Goal: Obtain resource: Obtain resource

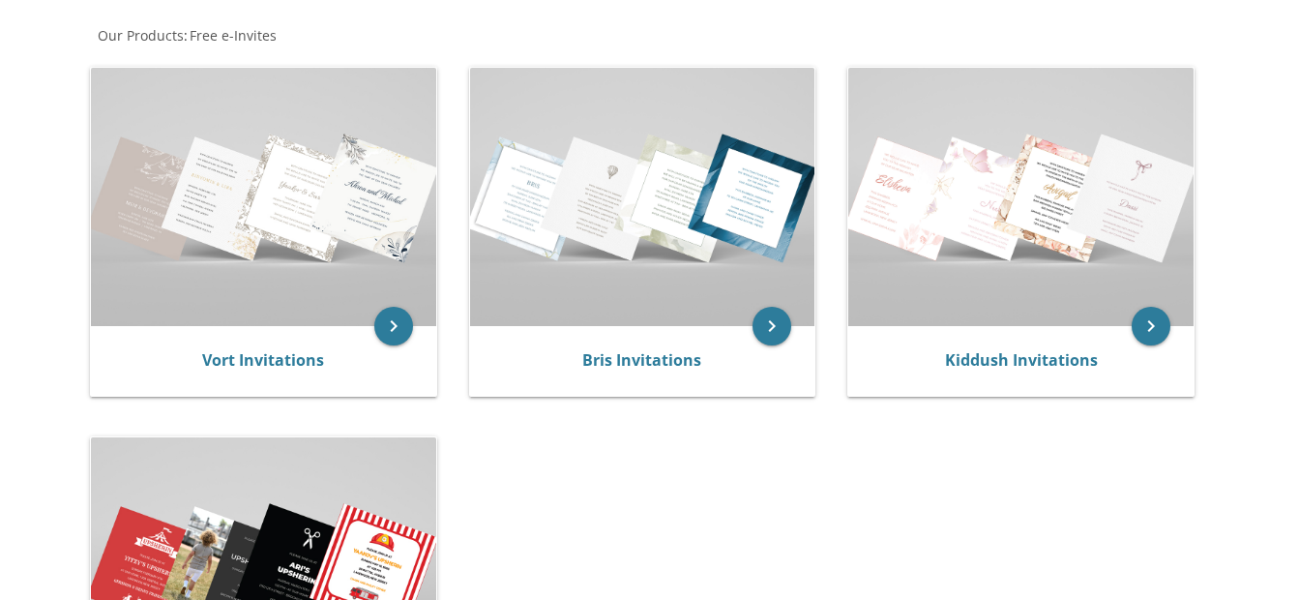
scroll to position [367, 0]
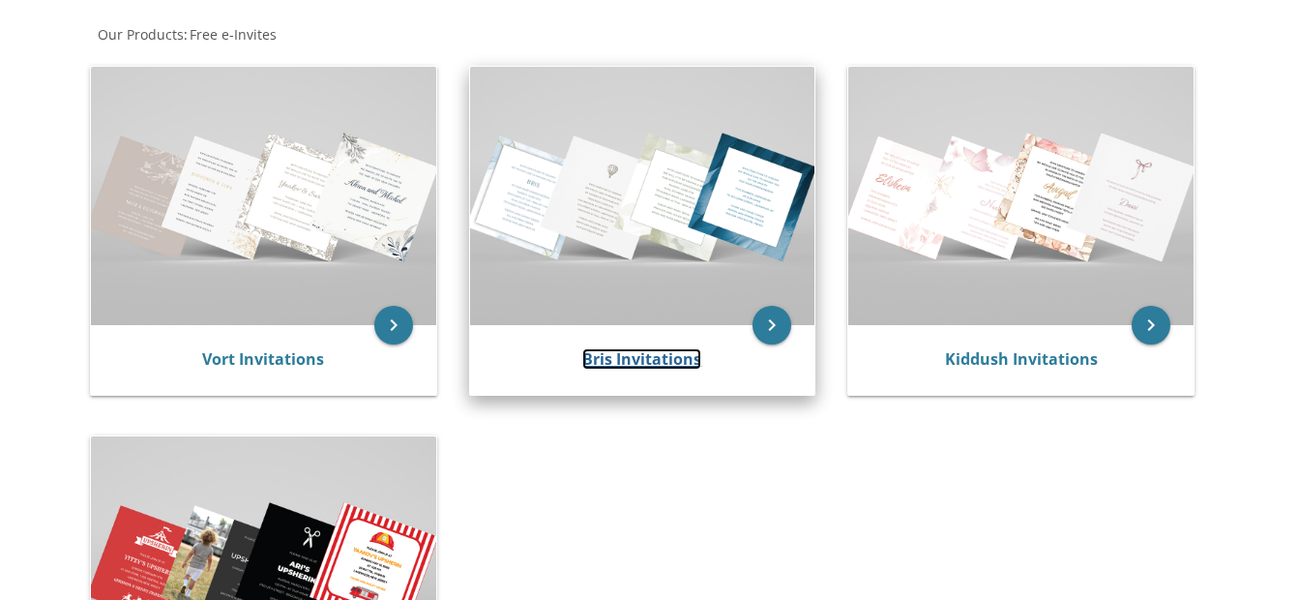
click at [651, 354] on link "Bris Invitations" at bounding box center [641, 358] width 119 height 21
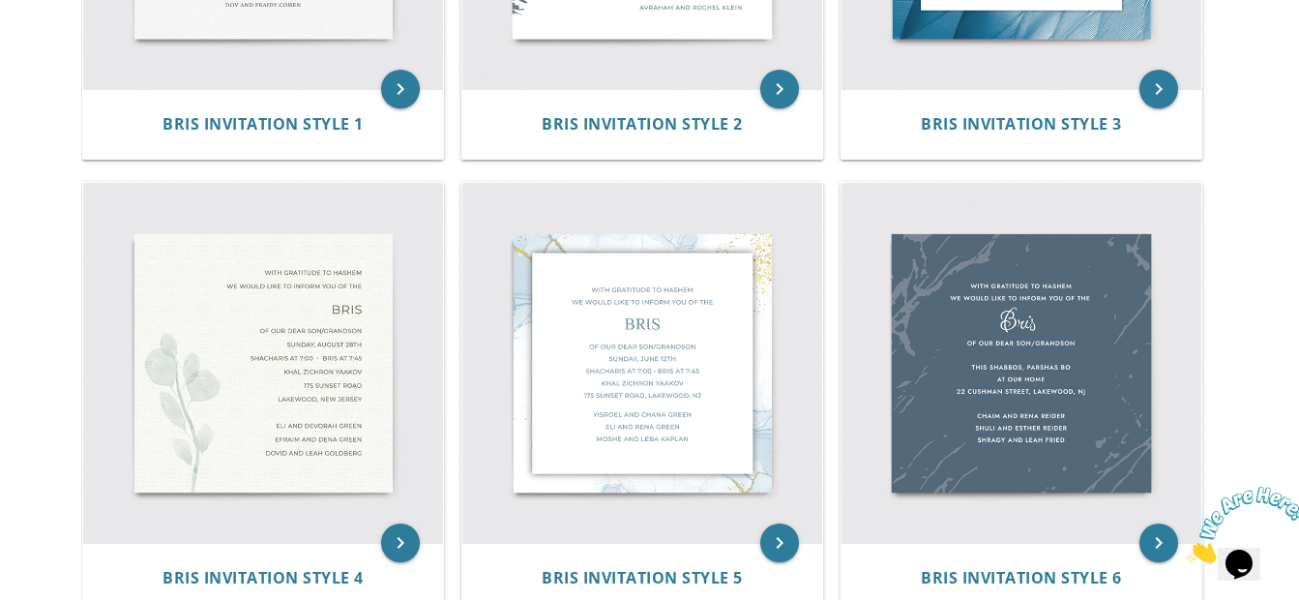
scroll to position [693, 0]
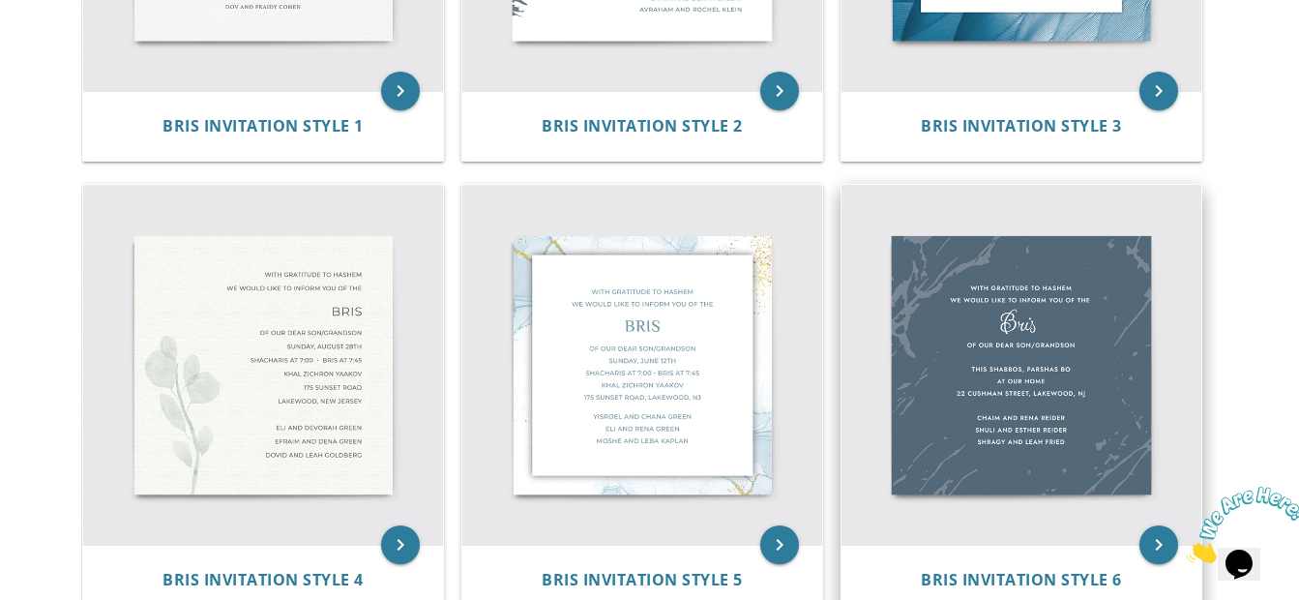
click at [1088, 389] on img at bounding box center [1022, 365] width 360 height 360
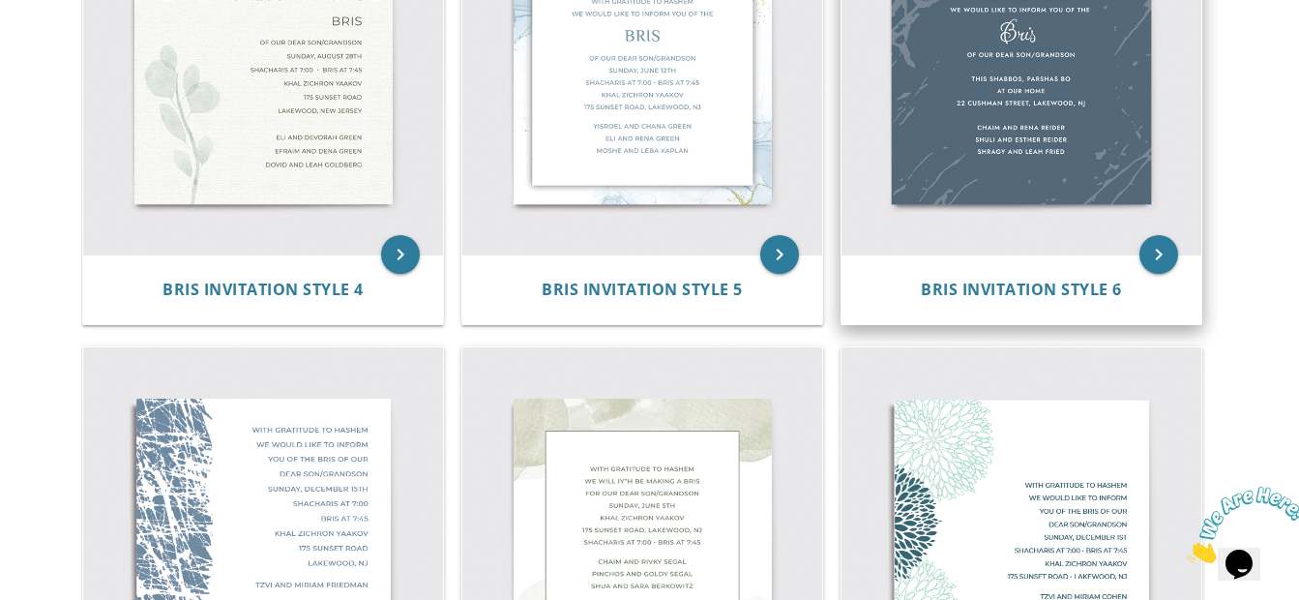
scroll to position [986, 0]
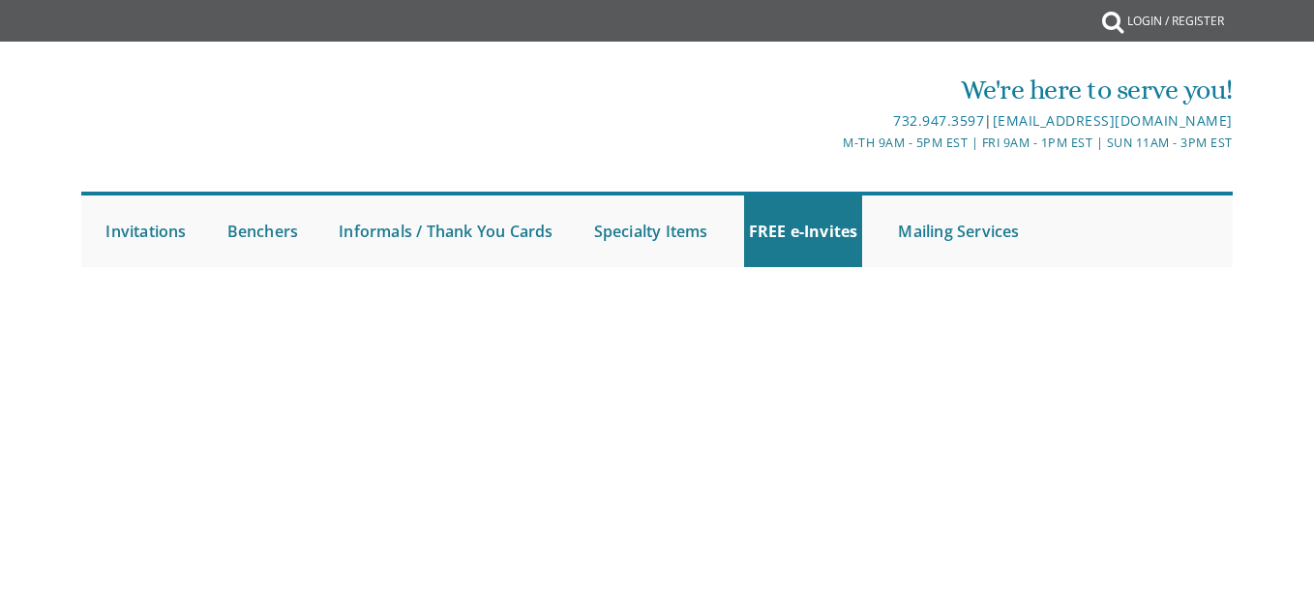
click at [998, 285] on div at bounding box center [657, 286] width 1182 height 19
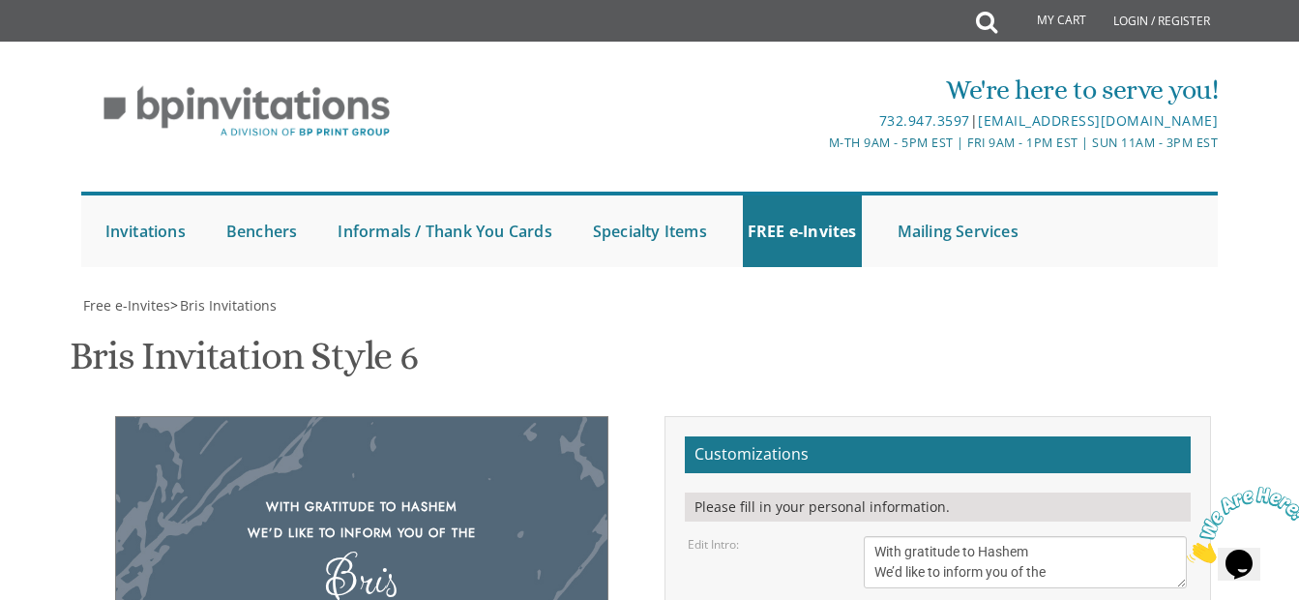
scroll to position [371, 0]
drag, startPoint x: 1046, startPoint y: 298, endPoint x: 973, endPoint y: 307, distance: 73.1
drag, startPoint x: 1034, startPoint y: 343, endPoint x: 1011, endPoint y: 345, distance: 23.3
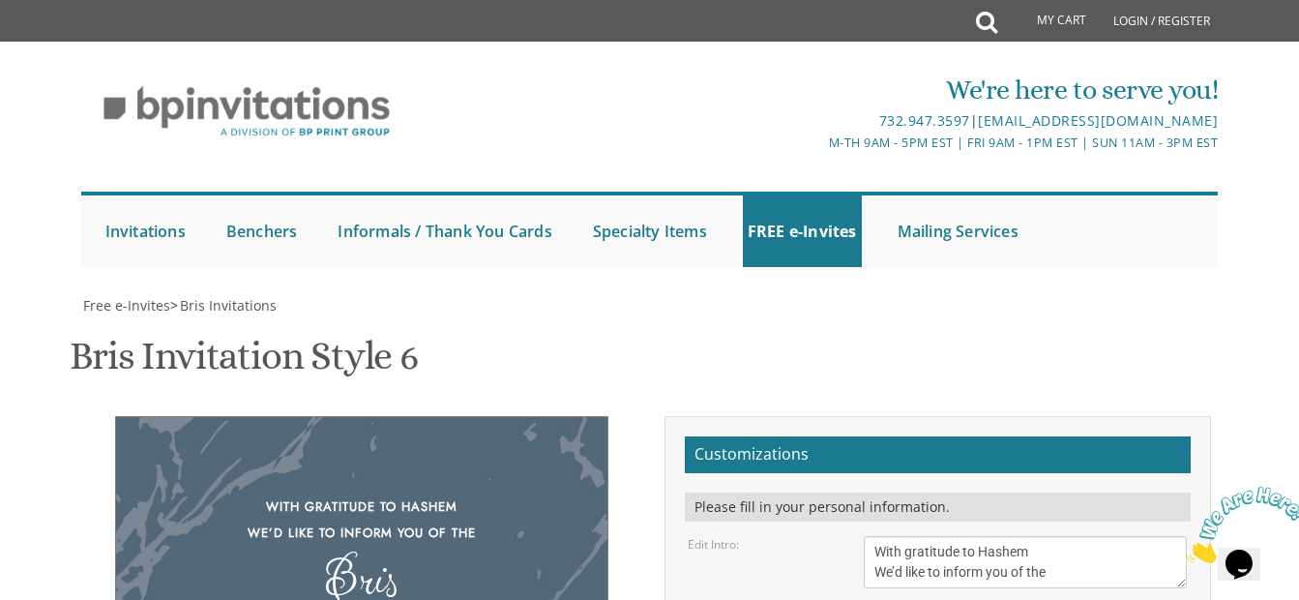
drag, startPoint x: 992, startPoint y: 366, endPoint x: 892, endPoint y: 365, distance: 99.7
drag, startPoint x: 1106, startPoint y: 387, endPoint x: 869, endPoint y: 411, distance: 238.3
type textarea "Of our dear son This Shabbos, Parshas VaYeilech - Shuva at "Maof" Hall"
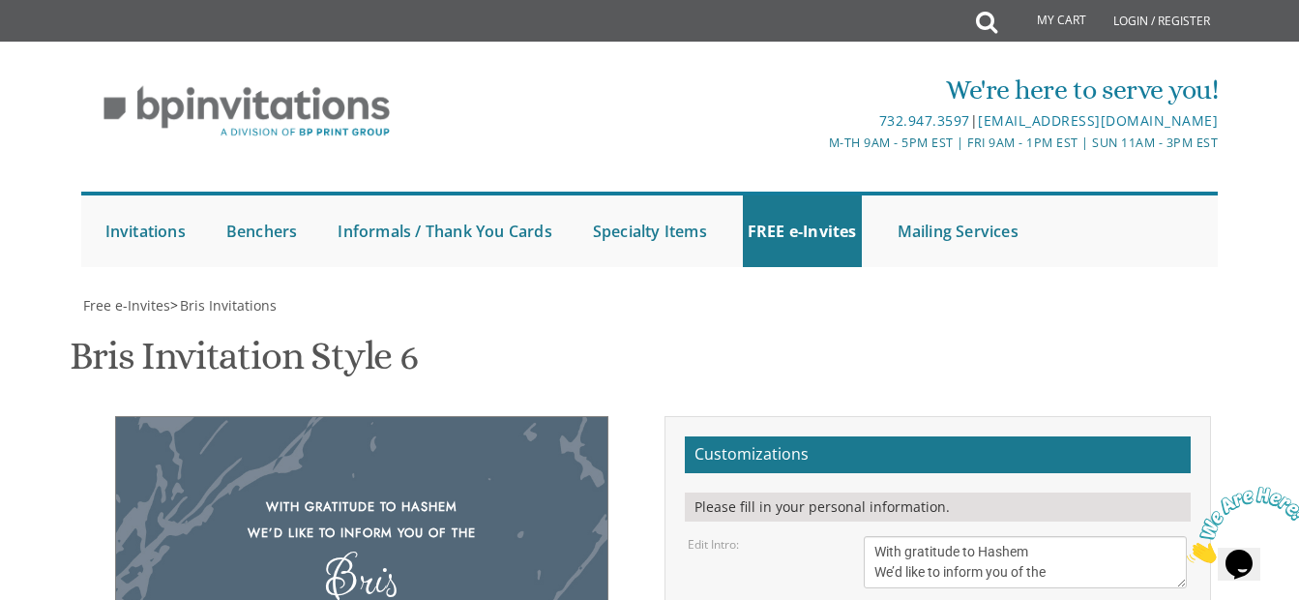
drag, startPoint x: 1041, startPoint y: 485, endPoint x: 879, endPoint y: 441, distance: 168.3
drag, startPoint x: 912, startPoint y: 438, endPoint x: 862, endPoint y: 434, distance: 50.5
type textarea "Sruli & [PERSON_NAME]"
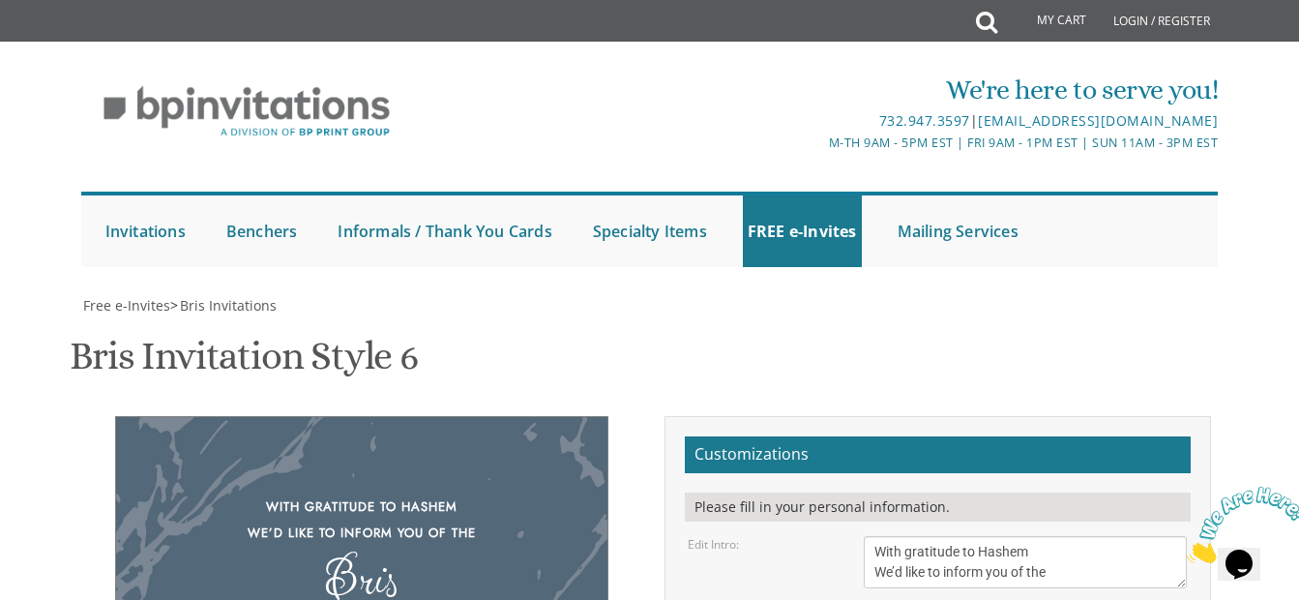
type textarea "Of our dear son This Shabbos, Parshas VaYeilech - Shuva at "Maof" Hall 11:00 A.…"
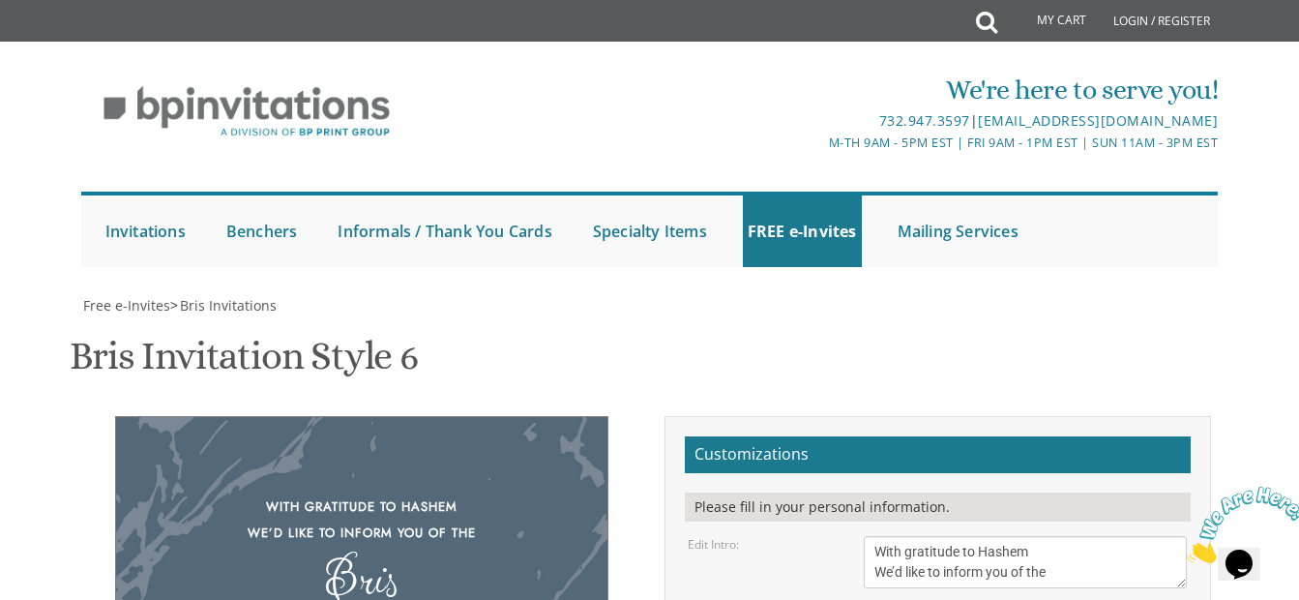
type input "[EMAIL_ADDRESS][DOMAIN_NAME]"
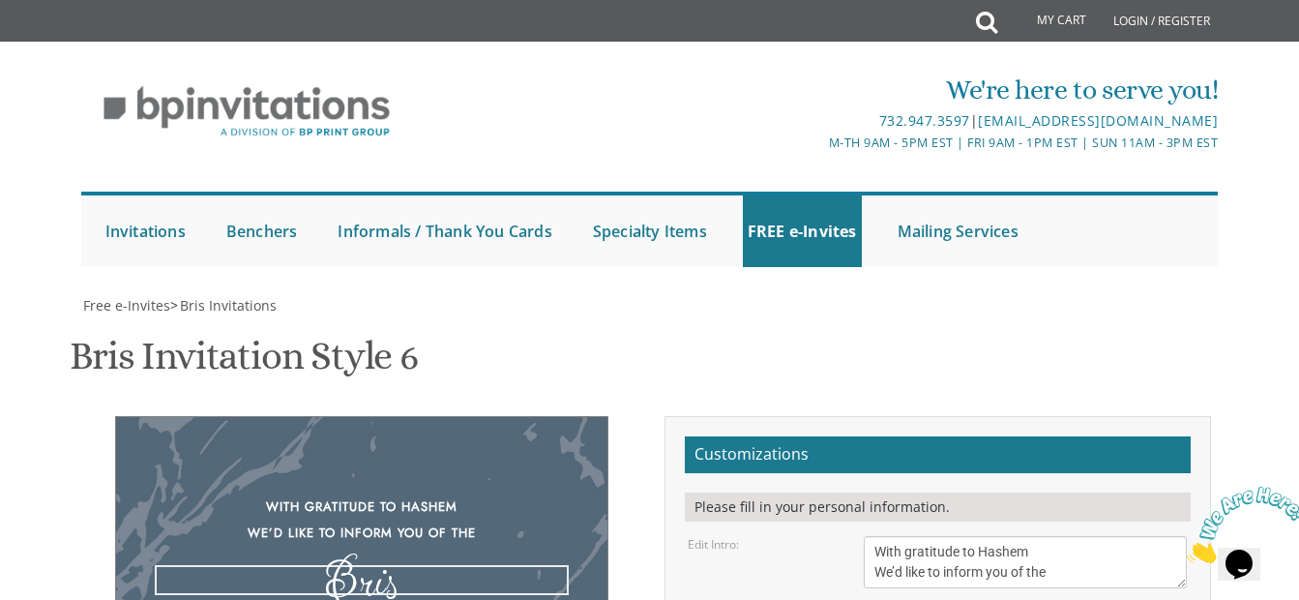
type textarea "Shalom Zachor & Bris"
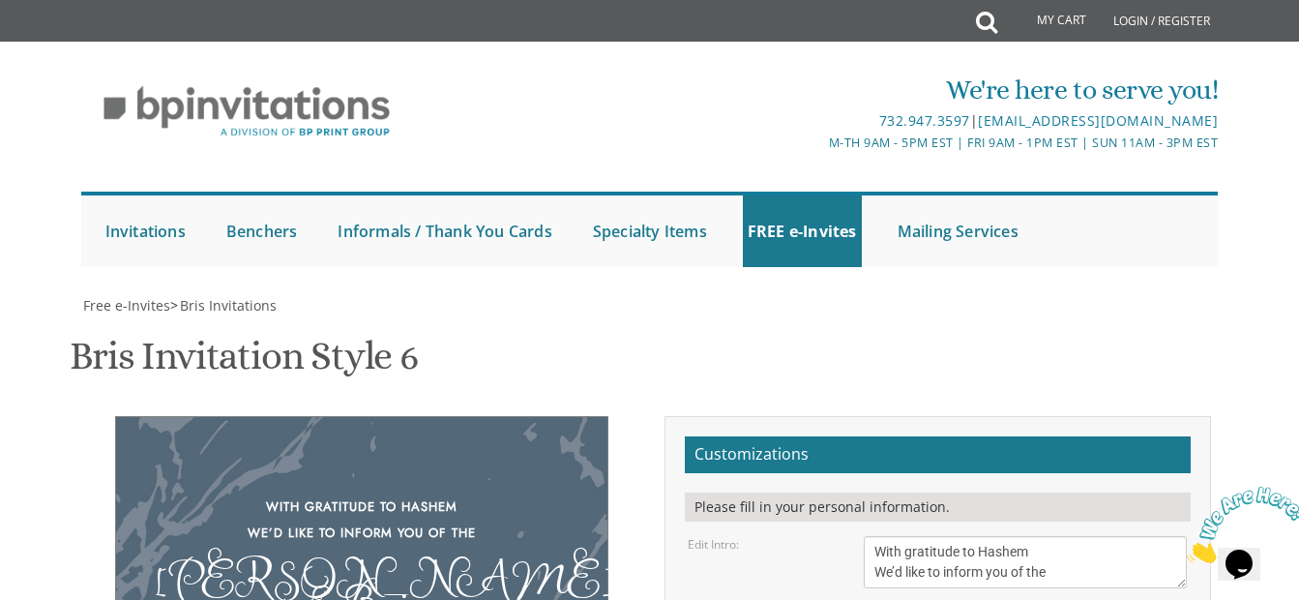
type textarea "Of our dear son This Shabbos, Parshas VaYeilech - Shuva at "Maof" Hall Bris at …"
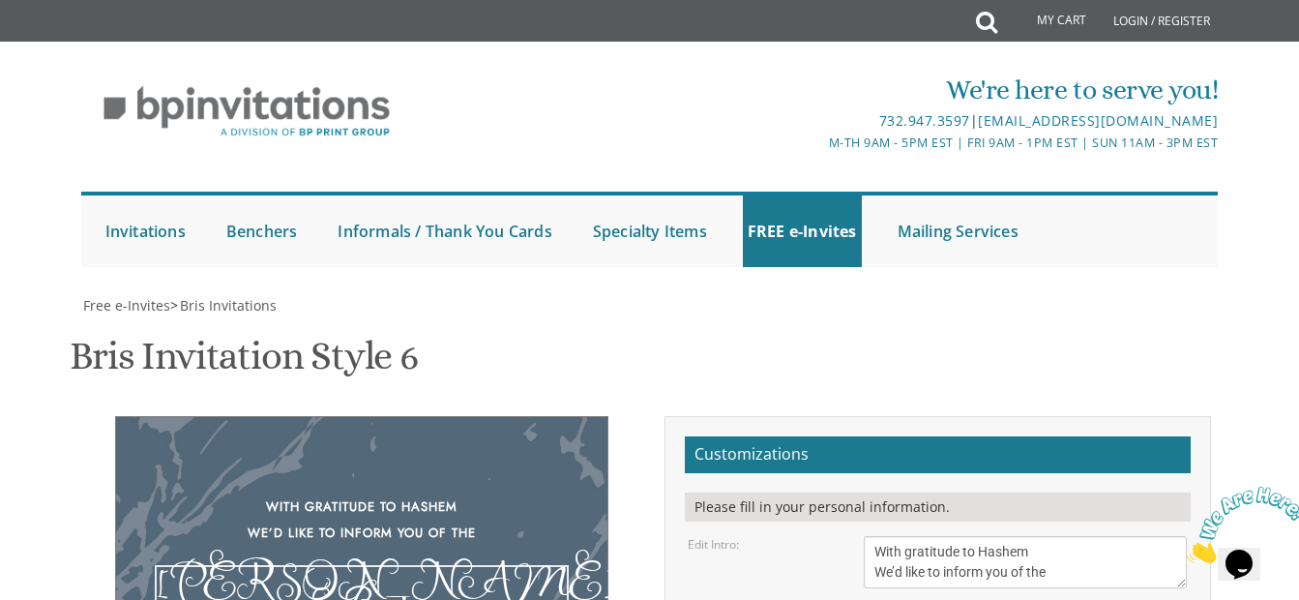
drag, startPoint x: 981, startPoint y: 213, endPoint x: 861, endPoint y: 223, distance: 120.4
type textarea "Bris"
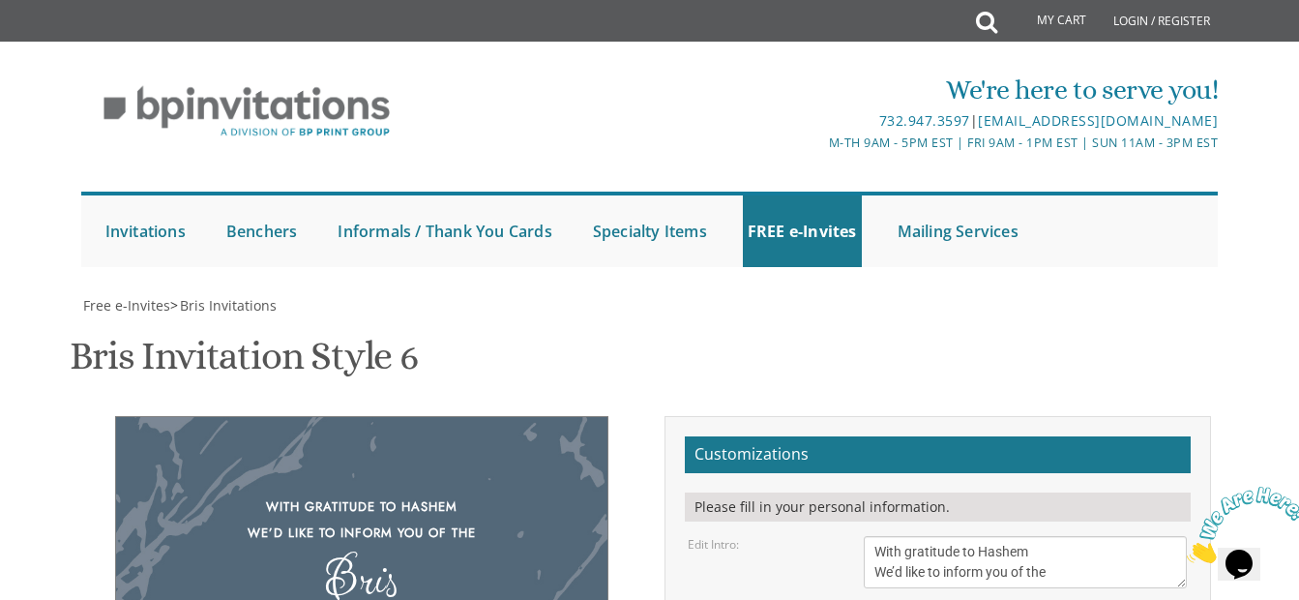
drag, startPoint x: 914, startPoint y: 348, endPoint x: 869, endPoint y: 357, distance: 46.3
type textarea "Of our dear son This Shabbos, Parshas VaYeilech - Shuva at "Maof" Hall at 11:00…"
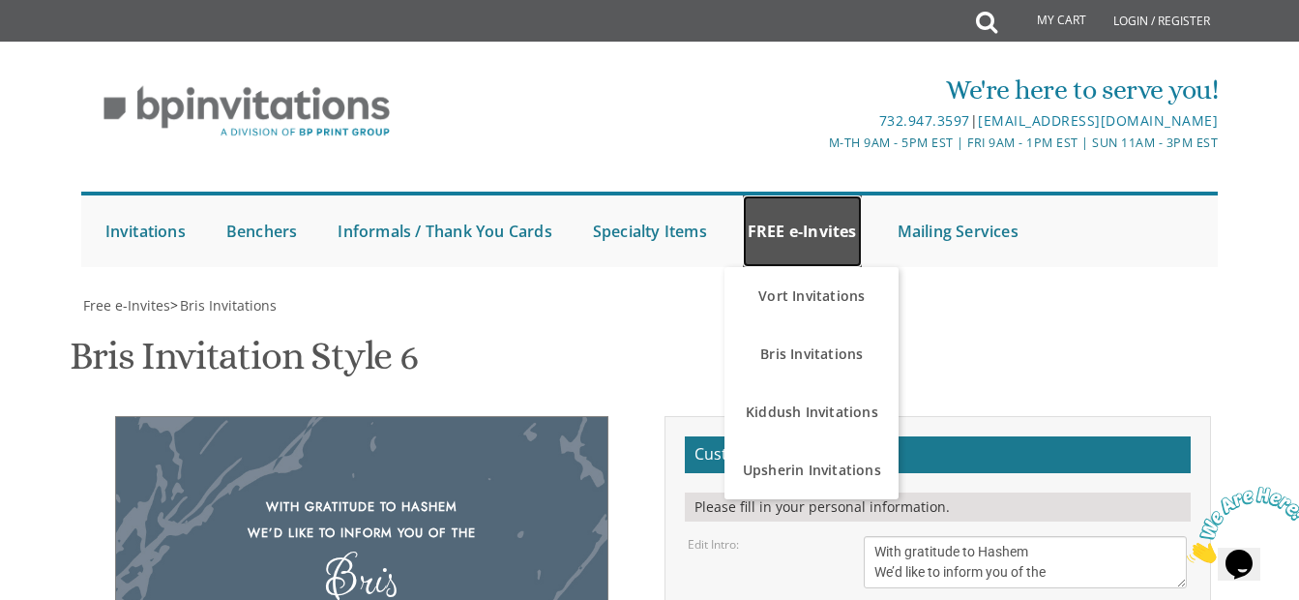
click at [815, 240] on link "FREE e-Invites" at bounding box center [802, 231] width 119 height 72
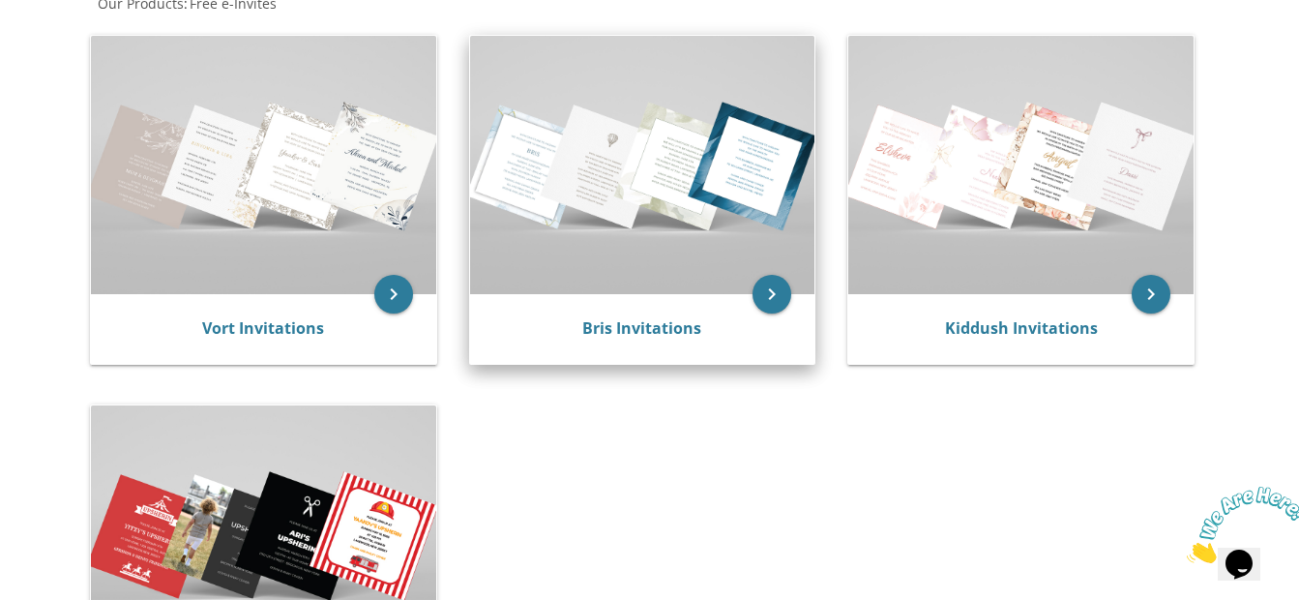
click at [637, 349] on div "Bris Invitations" at bounding box center [642, 329] width 345 height 70
click at [620, 318] on link "Bris Invitations" at bounding box center [641, 327] width 119 height 21
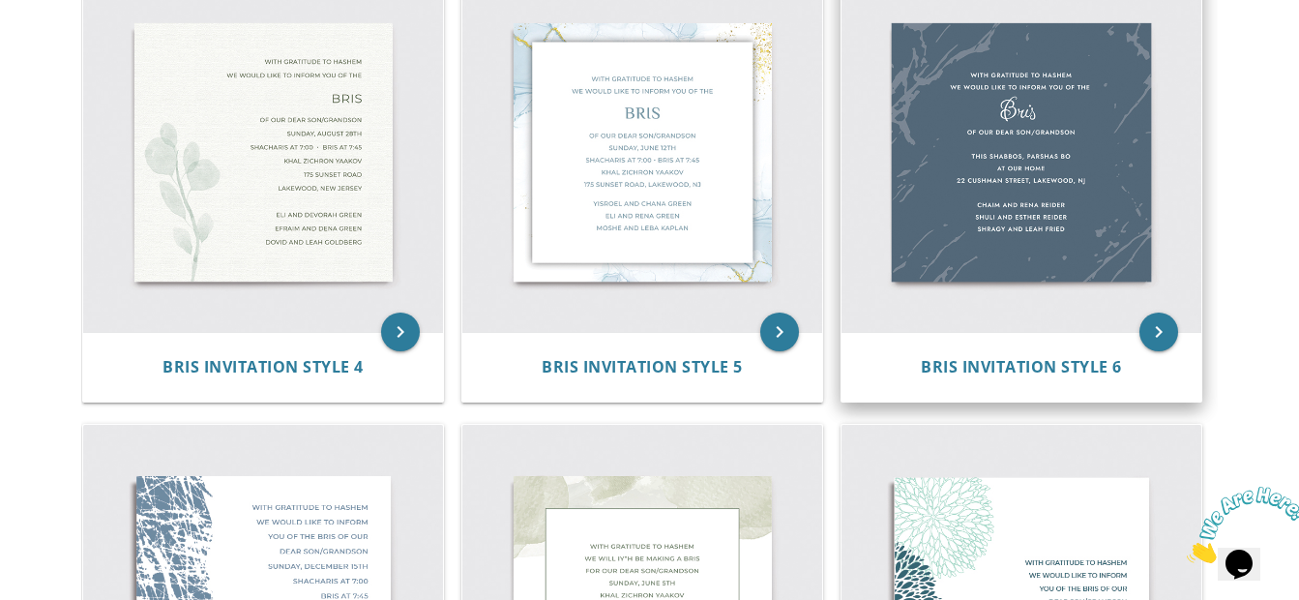
scroll to position [905, 0]
click at [1011, 186] on img at bounding box center [1022, 153] width 360 height 360
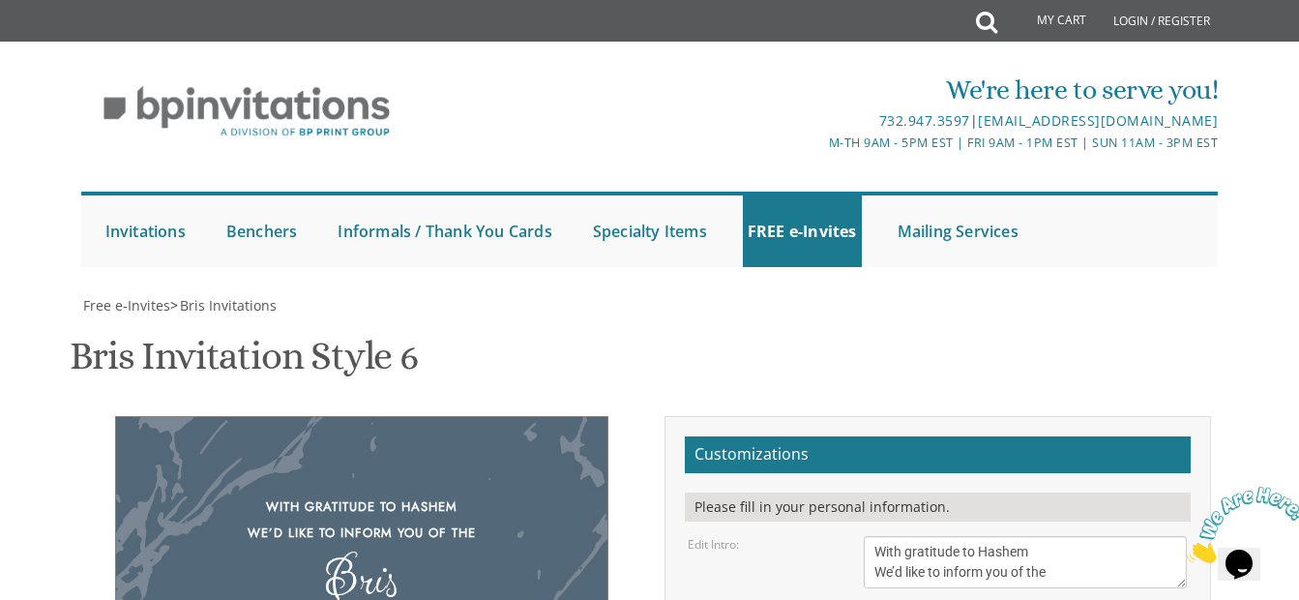
drag, startPoint x: 1054, startPoint y: 306, endPoint x: 969, endPoint y: 317, distance: 85.0
drag, startPoint x: 968, startPoint y: 357, endPoint x: 893, endPoint y: 353, distance: 74.6
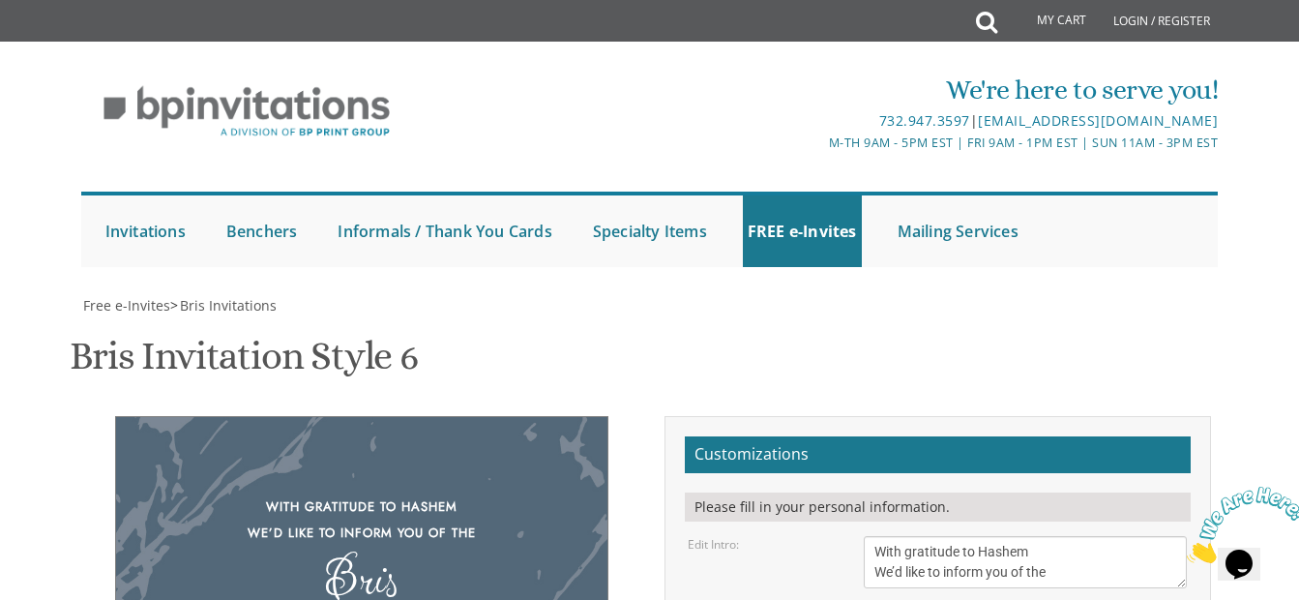
drag, startPoint x: 1117, startPoint y: 372, endPoint x: 824, endPoint y: 367, distance: 293.2
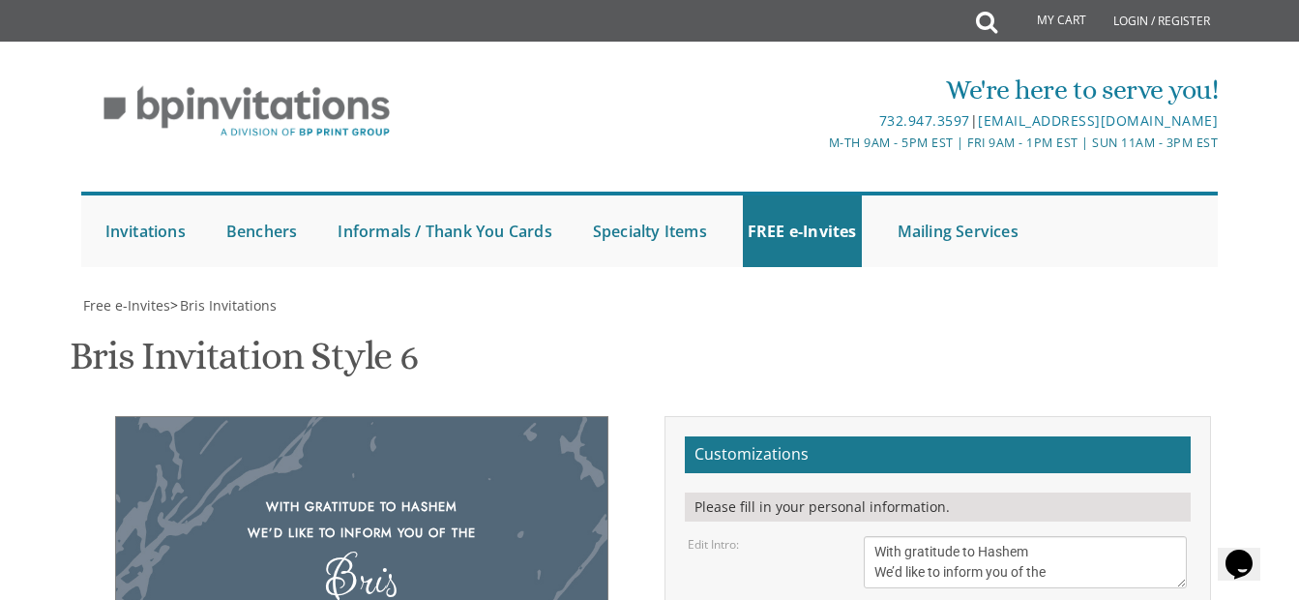
drag, startPoint x: 1020, startPoint y: 477, endPoint x: 878, endPoint y: 439, distance: 147.1
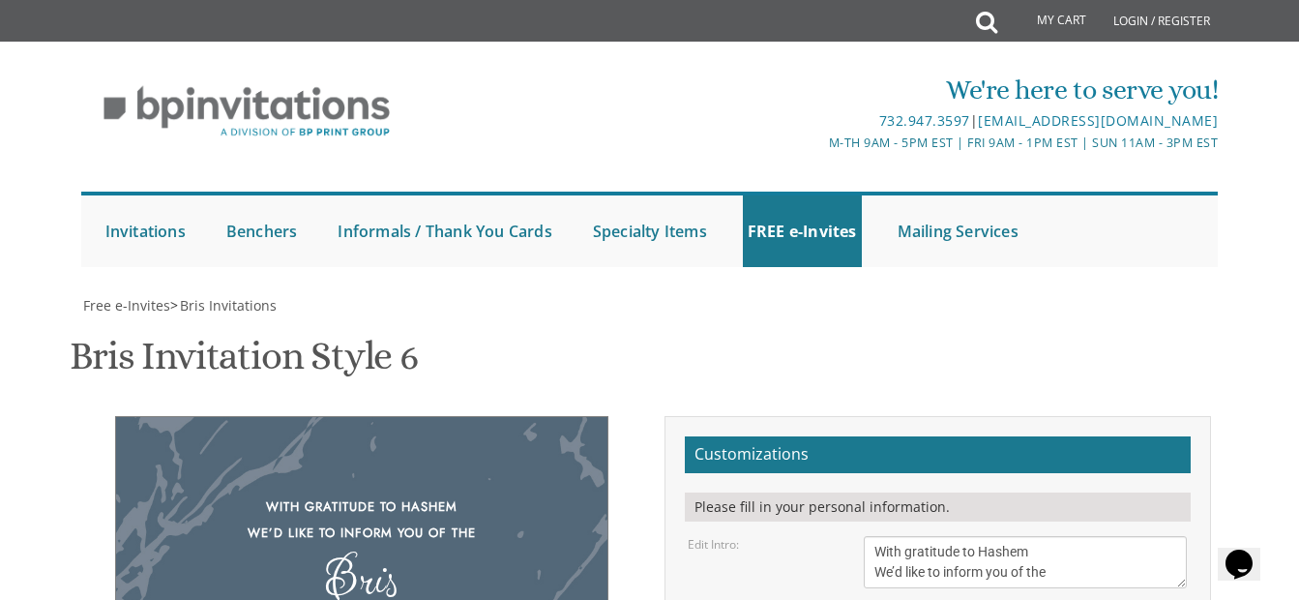
type textarea "Of our dear son [PERSON_NAME], [PERSON_NAME] - [PERSON_NAME] at "Maof" Hall 11:…"
drag, startPoint x: 1036, startPoint y: 484, endPoint x: 871, endPoint y: 432, distance: 173.5
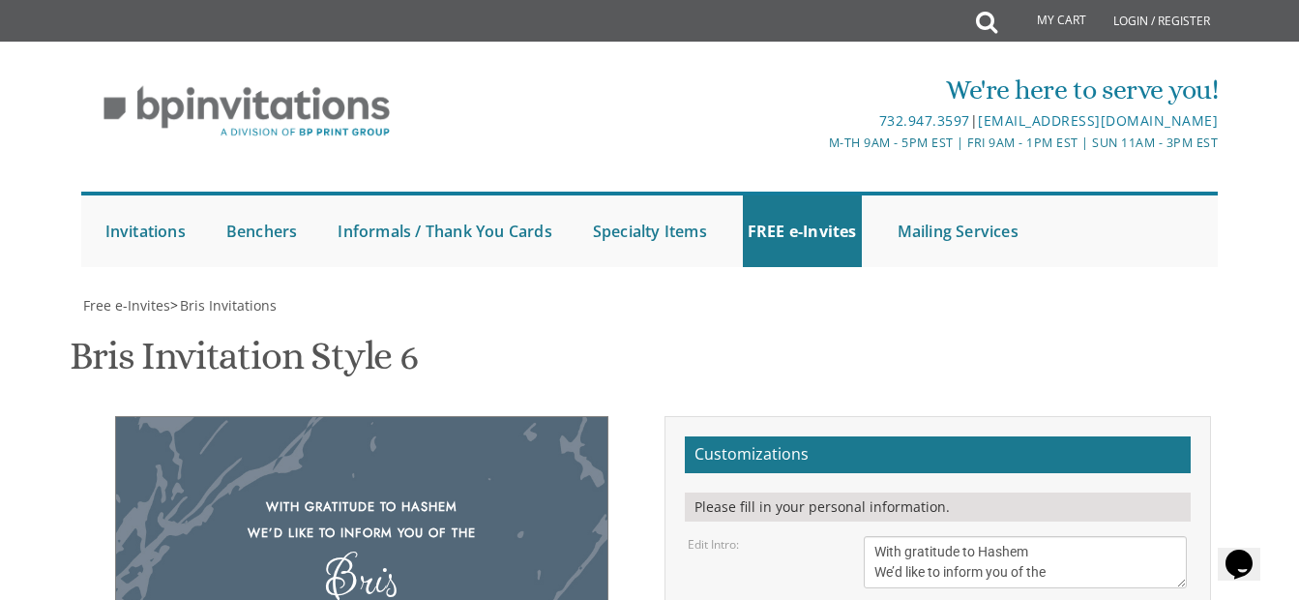
type textarea "Sruli & [PERSON_NAME]"
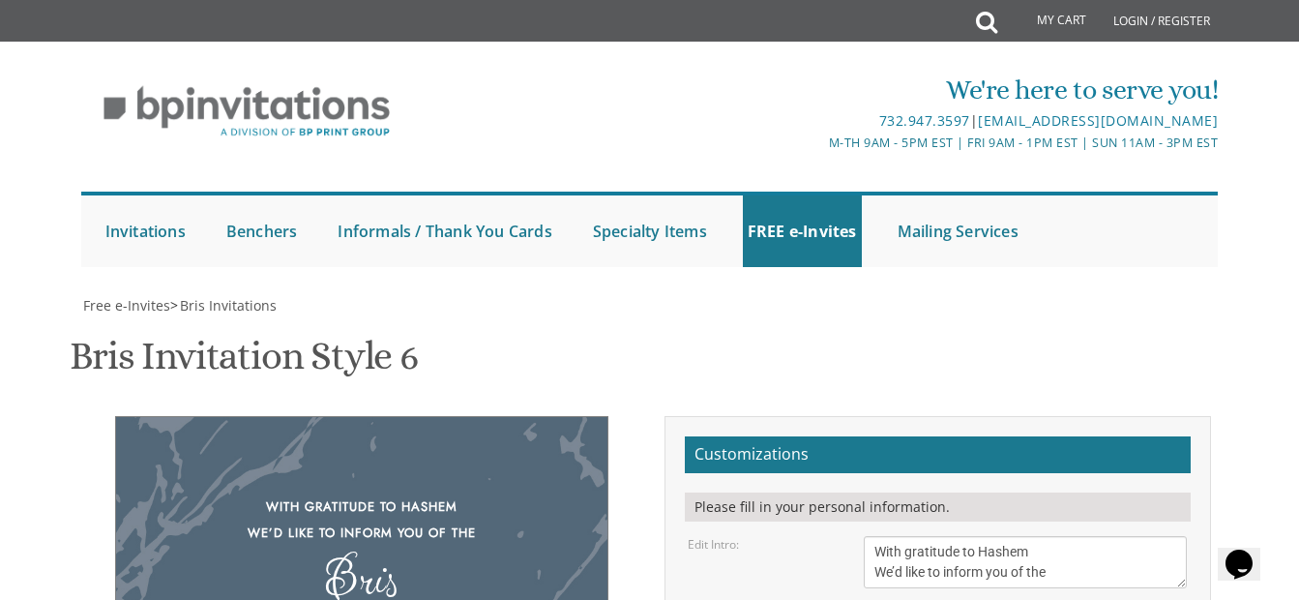
type input "[EMAIL_ADDRESS][DOMAIN_NAME]"
